Goal: Obtain resource: Download file/media

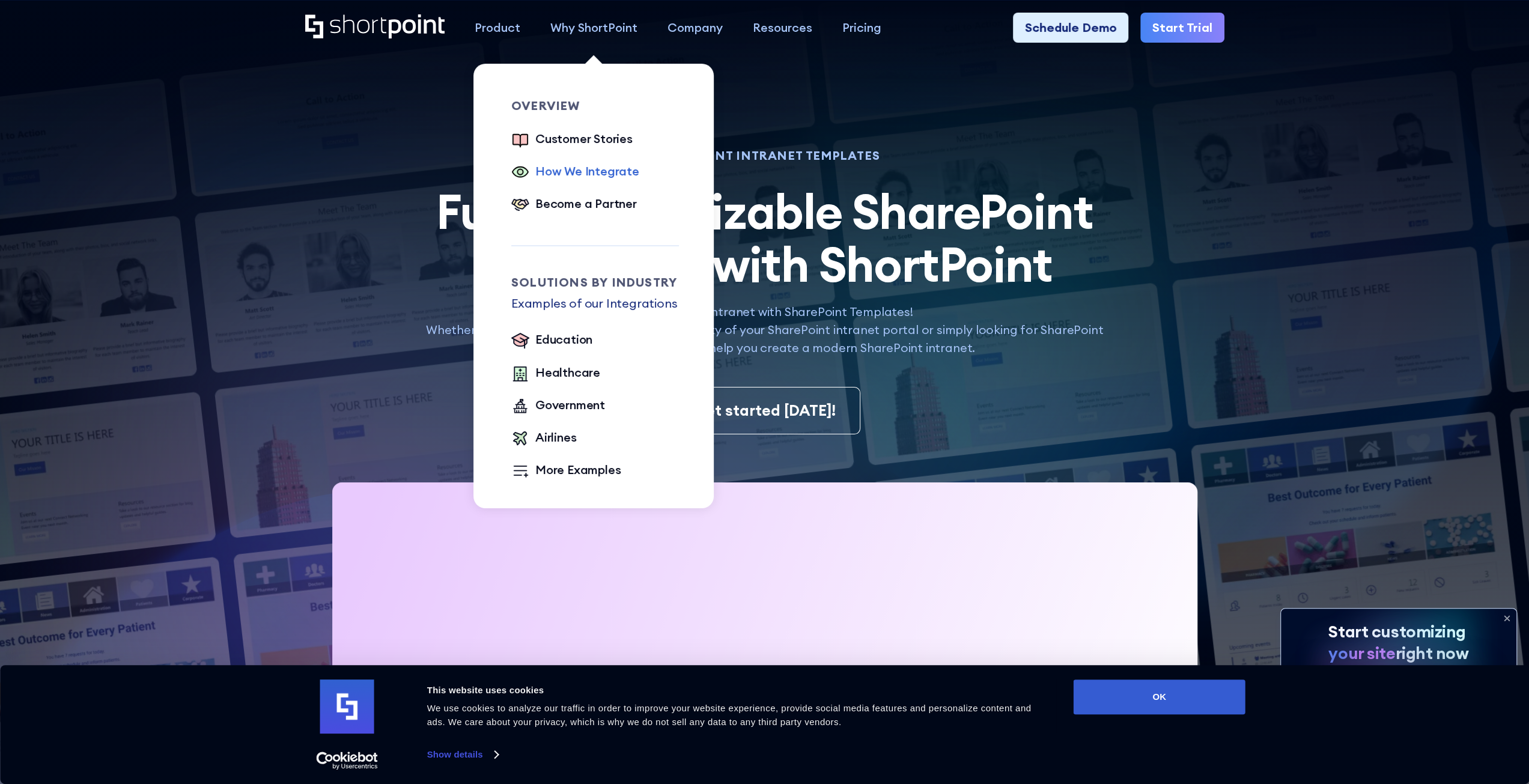
click at [566, 171] on div "How We Integrate" at bounding box center [587, 171] width 104 height 18
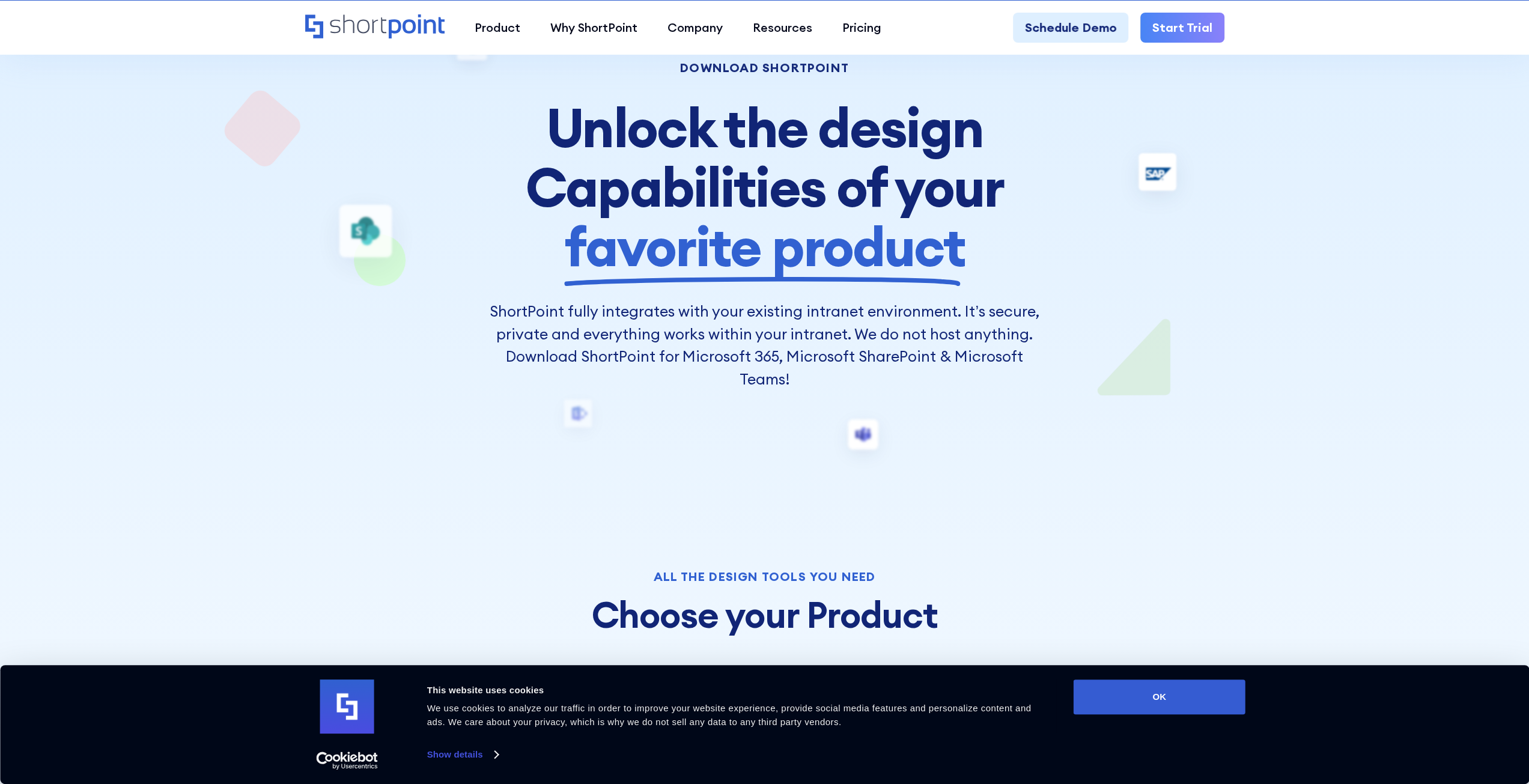
scroll to position [180, 0]
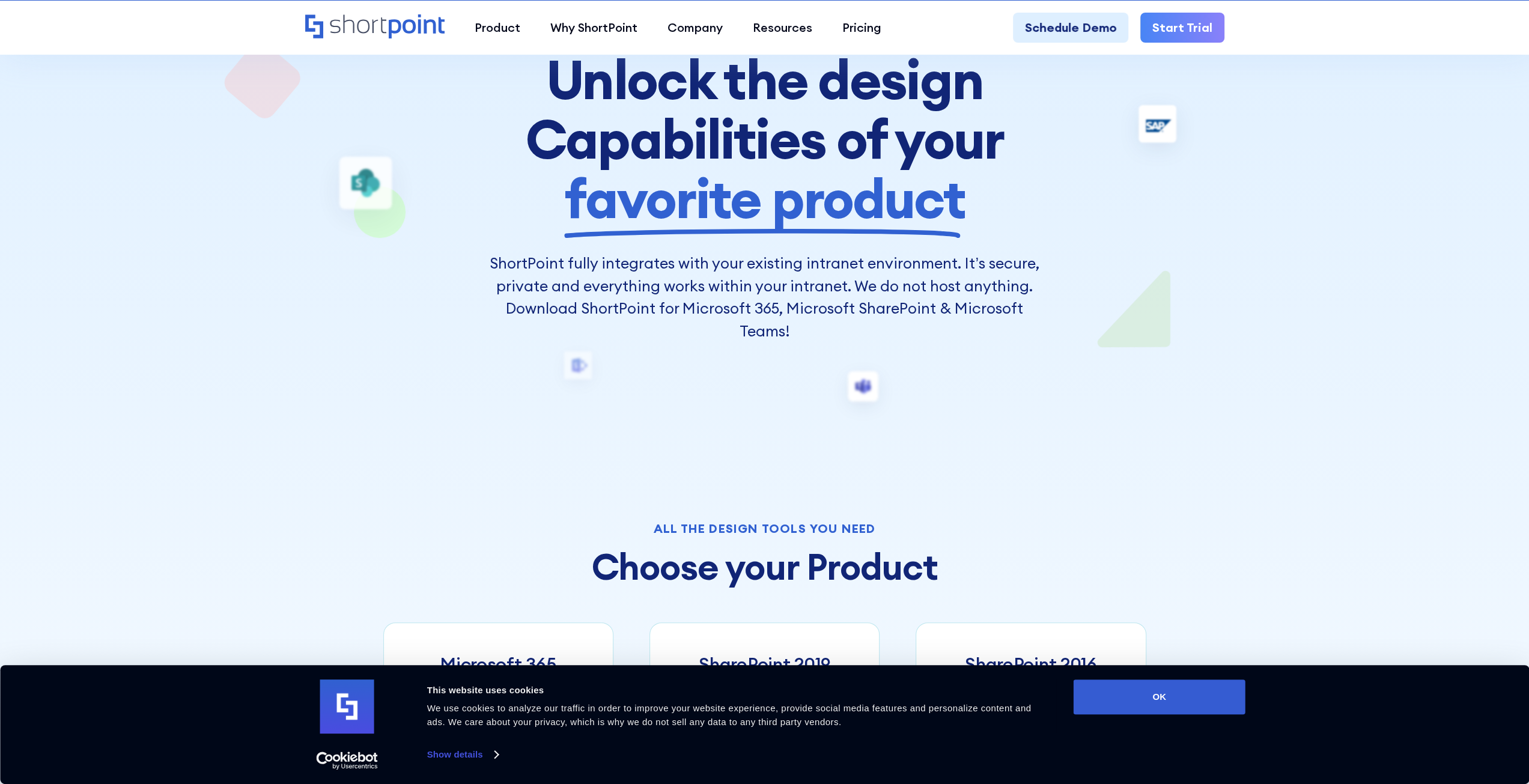
drag, startPoint x: 183, startPoint y: 464, endPoint x: 0, endPoint y: 663, distance: 270.4
drag, startPoint x: 0, startPoint y: 663, endPoint x: 479, endPoint y: 524, distance: 498.8
click at [479, 524] on div "All the design tools you need" at bounding box center [764, 528] width 763 height 12
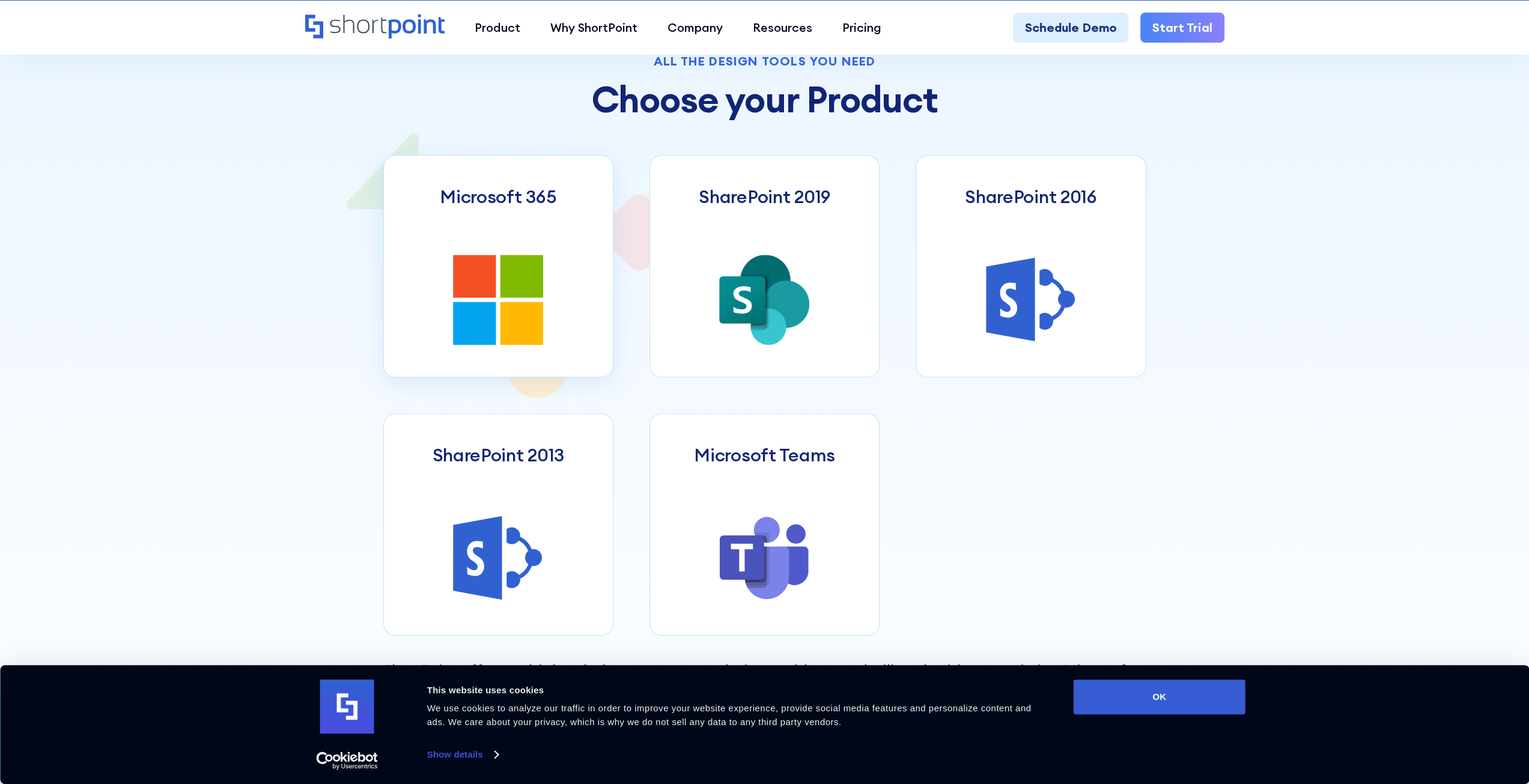
scroll to position [660, 0]
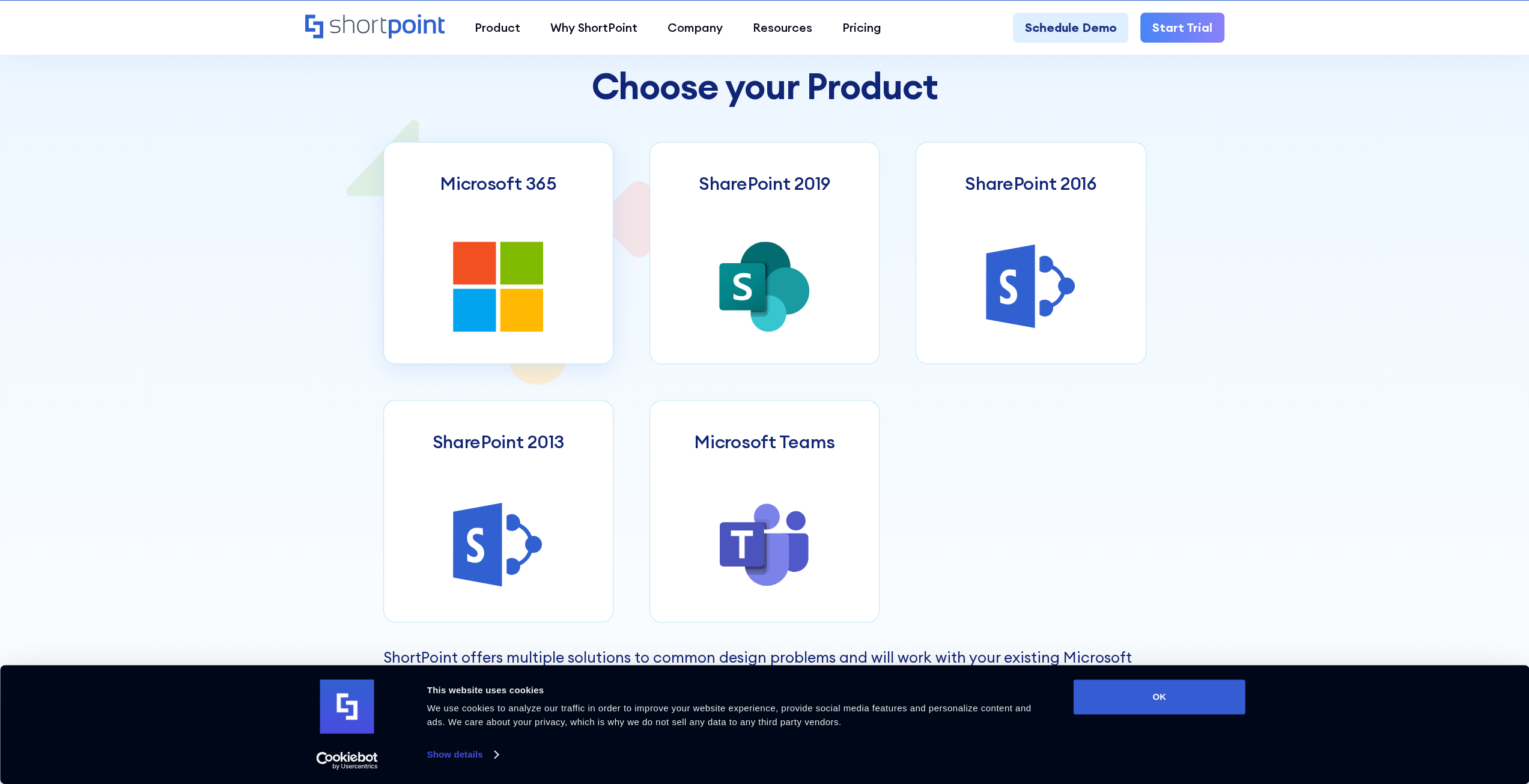
click at [533, 276] on icon at bounding box center [522, 262] width 42 height 42
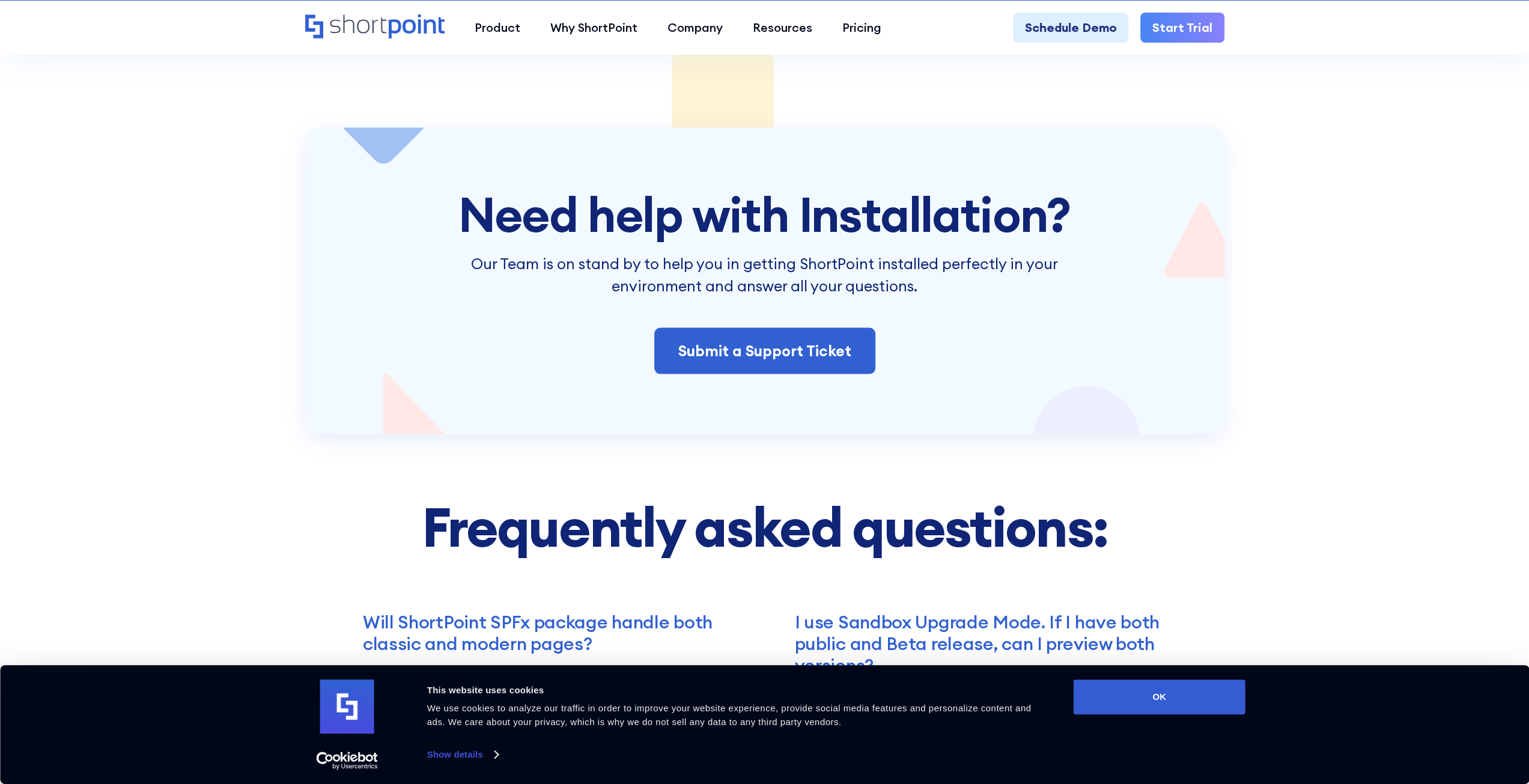
scroll to position [2282, 0]
